Goal: Task Accomplishment & Management: Use online tool/utility

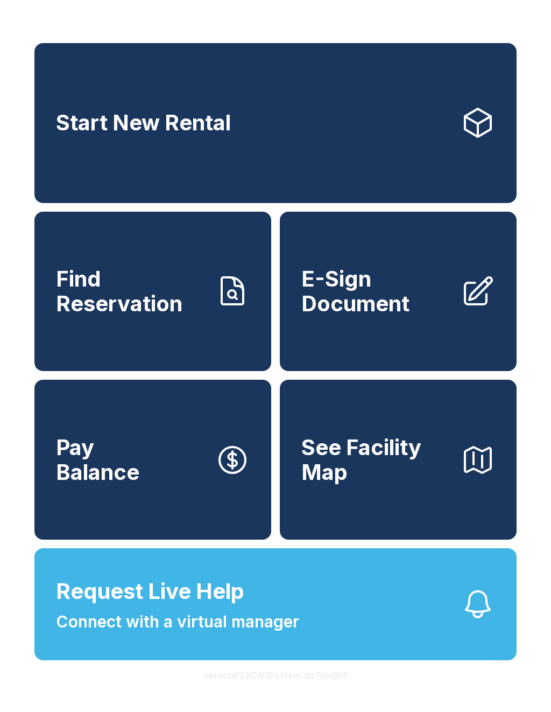
click at [485, 137] on icon at bounding box center [478, 123] width 26 height 28
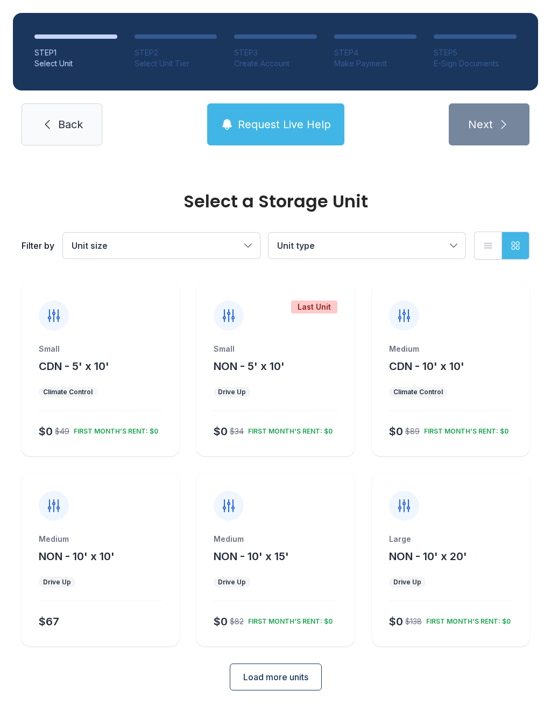
click at [126, 366] on div "Small CDN - 5' x 10'" at bounding box center [100, 358] width 123 height 30
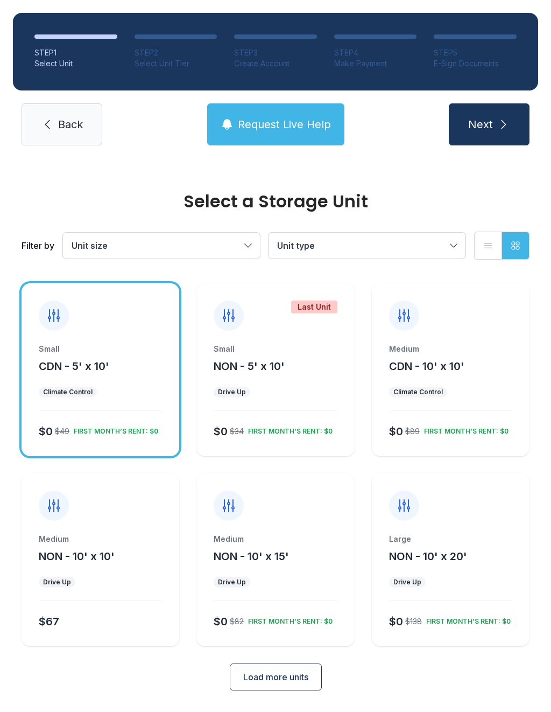
click at [60, 307] on icon at bounding box center [53, 315] width 17 height 17
click at [291, 347] on div "Small" at bounding box center [275, 348] width 123 height 11
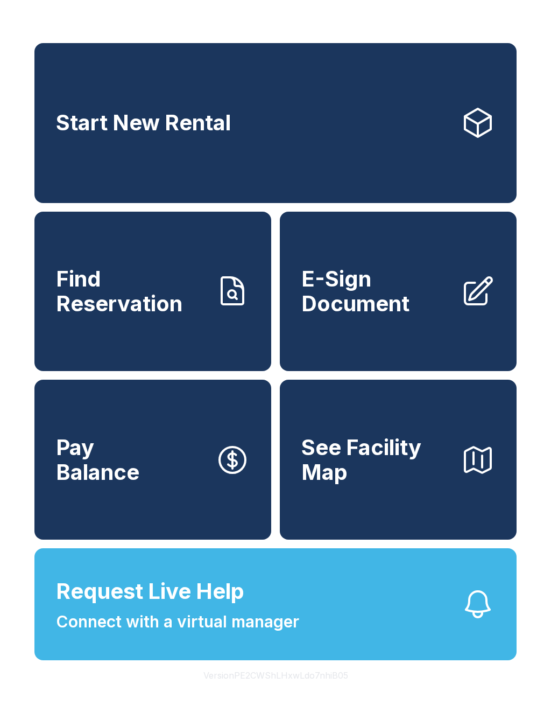
click at [305, 128] on link "Start New Rental" at bounding box center [275, 123] width 482 height 160
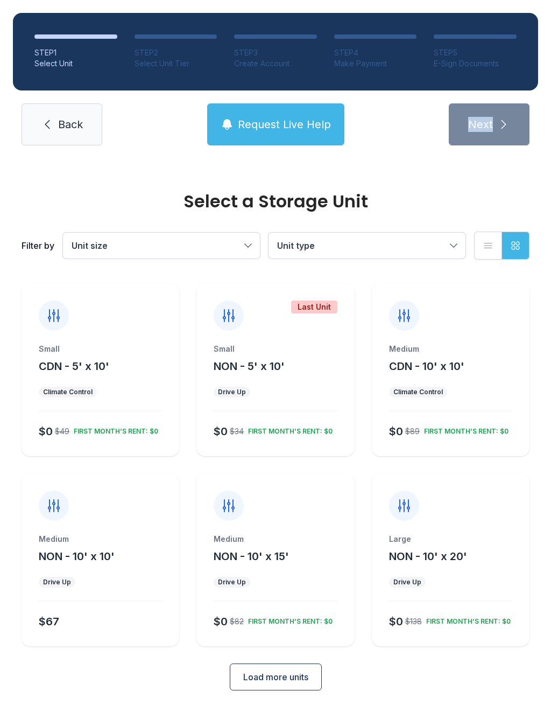
click at [69, 117] on span "Back" at bounding box center [70, 124] width 25 height 15
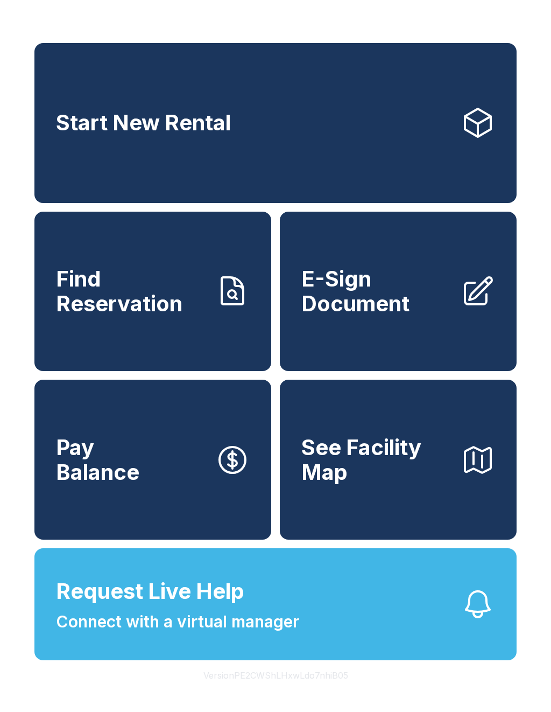
click at [406, 311] on span "E-Sign Document" at bounding box center [376, 290] width 151 height 49
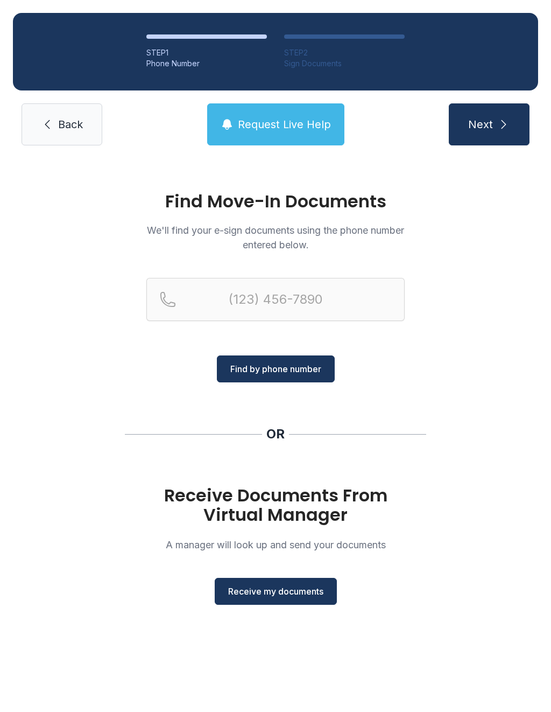
click at [78, 128] on span "Back" at bounding box center [70, 124] width 25 height 15
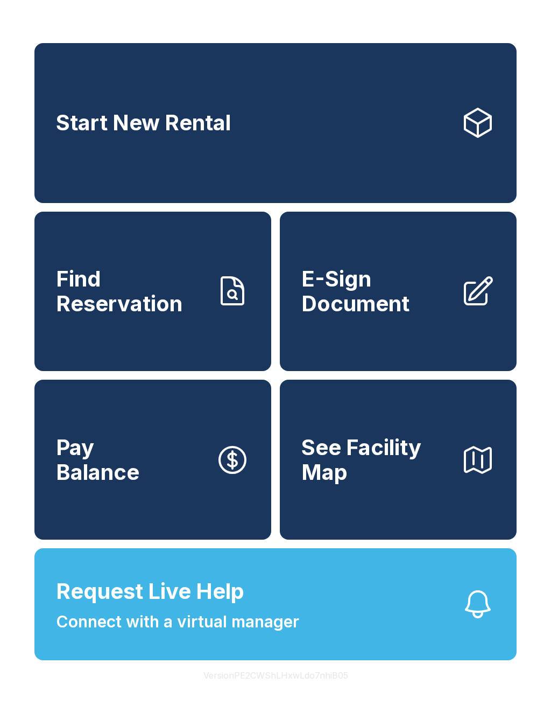
click at [373, 312] on span "E-Sign Document" at bounding box center [376, 290] width 151 height 49
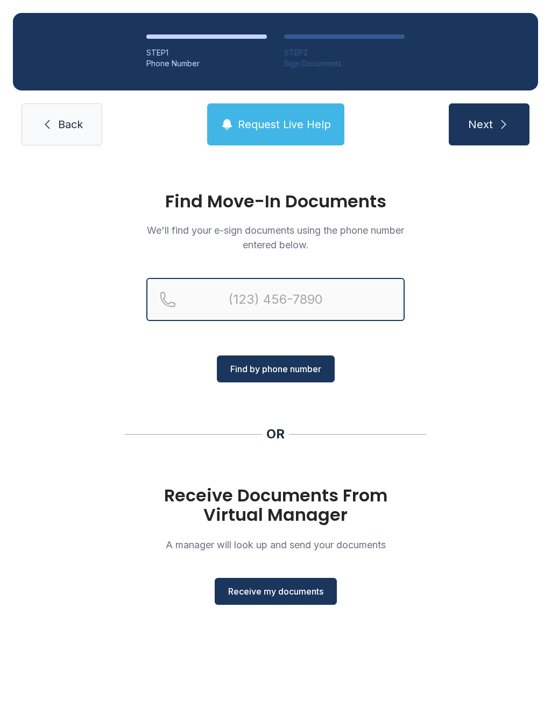
click at [156, 305] on input "Reservation phone number" at bounding box center [275, 299] width 258 height 43
type input "[PHONE_NUMBER]"
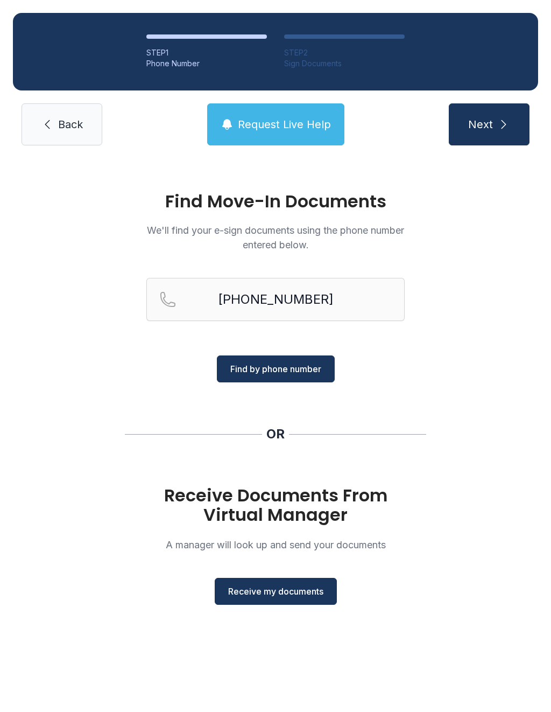
click at [284, 368] on span "Find by phone number" at bounding box center [275, 368] width 91 height 13
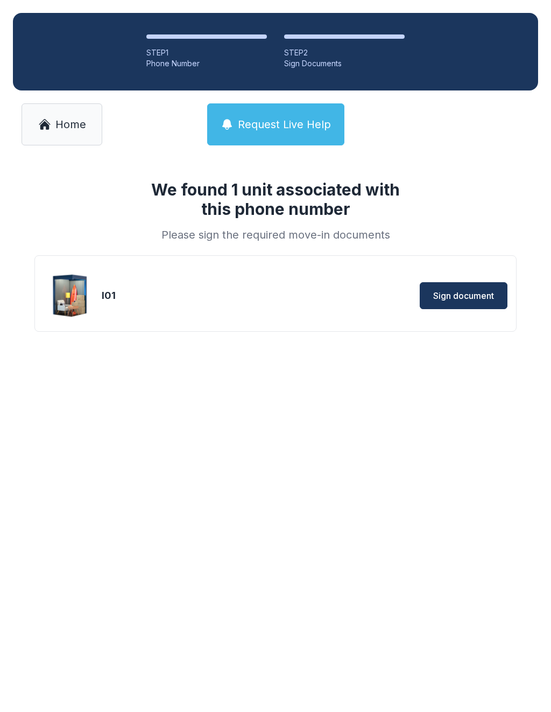
click at [466, 297] on span "Sign document" at bounding box center [463, 295] width 61 height 13
